Goal: Information Seeking & Learning: Learn about a topic

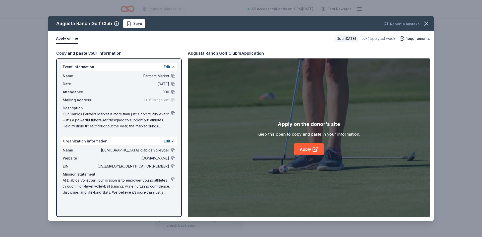
scroll to position [167, 0]
click at [210, 6] on div "Augusta Ranch Golf Club Save Report a mistake Apply online Due [DATE] 1 apply l…" at bounding box center [241, 118] width 482 height 237
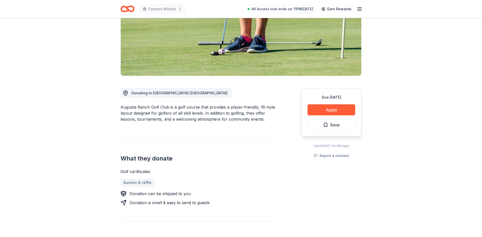
scroll to position [0, 0]
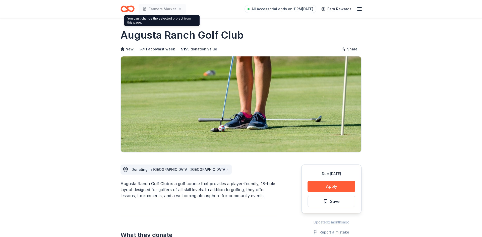
click at [128, 10] on icon "Home" at bounding box center [130, 8] width 8 height 5
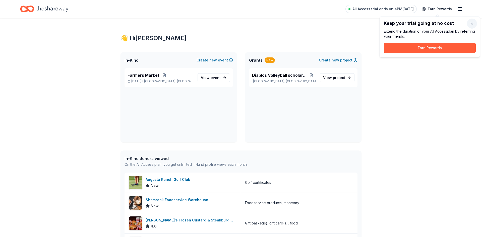
click at [471, 22] on button "button" at bounding box center [472, 24] width 10 height 10
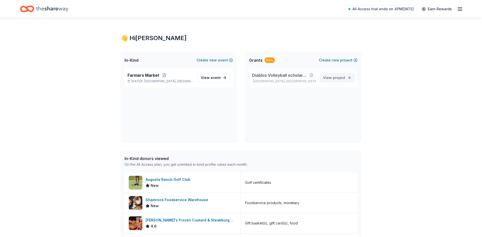
click at [334, 78] on span "project" at bounding box center [339, 78] width 12 height 4
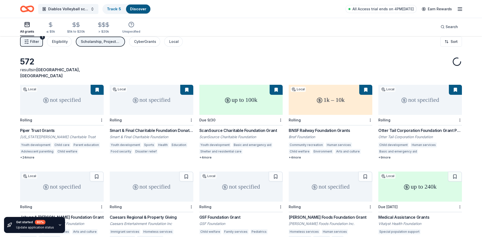
scroll to position [4, 0]
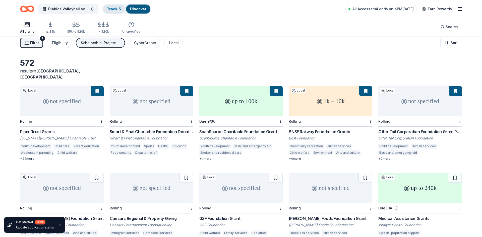
click at [117, 10] on link "Track · 5" at bounding box center [114, 9] width 14 height 4
click at [72, 6] on span "Diablos Volleyball scholarship" at bounding box center [68, 9] width 40 height 6
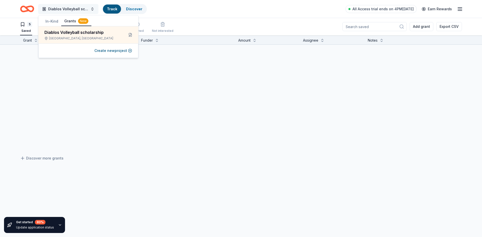
scroll to position [0, 0]
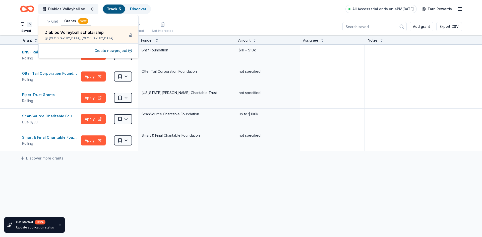
click at [172, 214] on div "BNSF Railway Foundation Grants Rolling Apply Saved Bnsf Foundation $1k – $10k O…" at bounding box center [241, 145] width 482 height 201
